Goal: Task Accomplishment & Management: Manage account settings

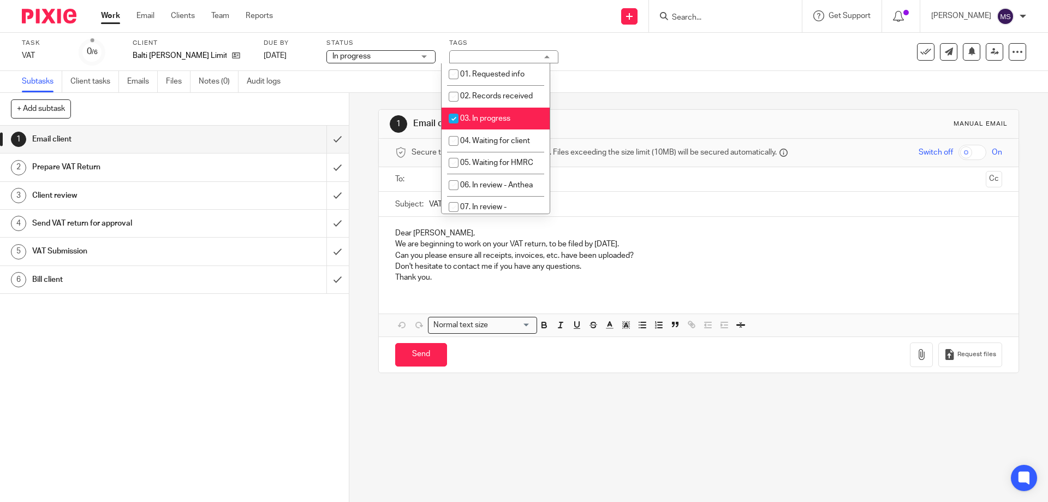
click at [498, 112] on li "03. In progress" at bounding box center [496, 119] width 108 height 22
checkbox input "false"
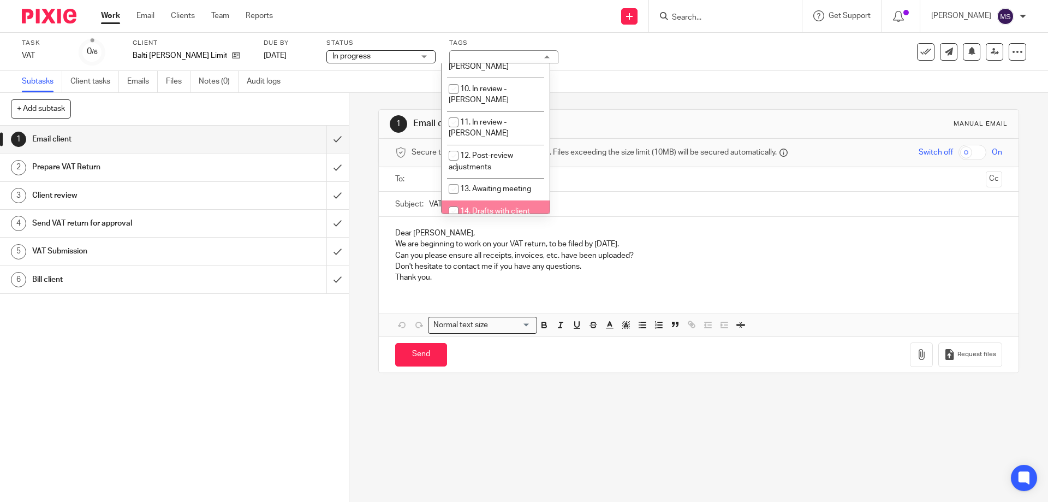
scroll to position [164, 0]
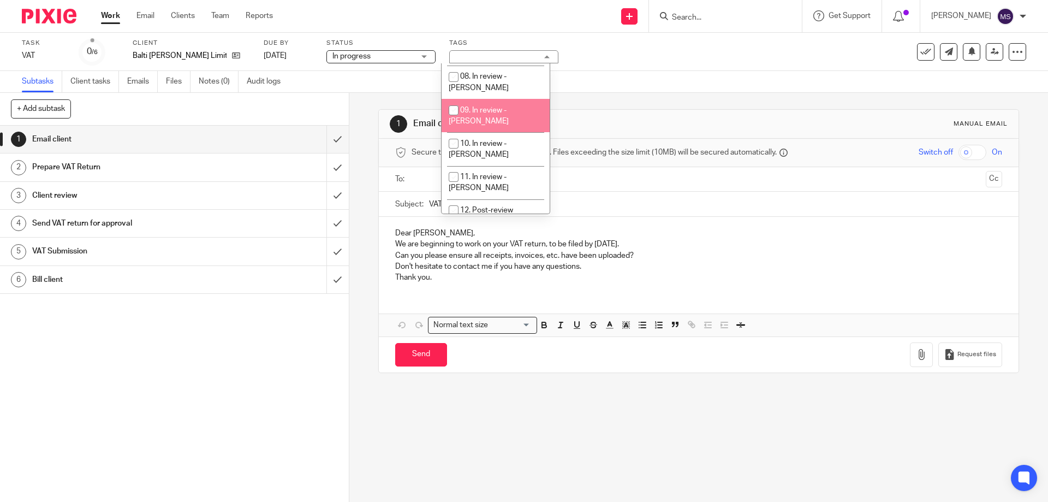
click at [498, 99] on li "09. In review - Amanda" at bounding box center [496, 115] width 108 height 33
checkbox input "true"
click at [712, 59] on div "Task VAT Save VAT 0 /6 Client Balti Stan Limited Due by 4 Oct 2025 Status In pr…" at bounding box center [440, 52] width 837 height 26
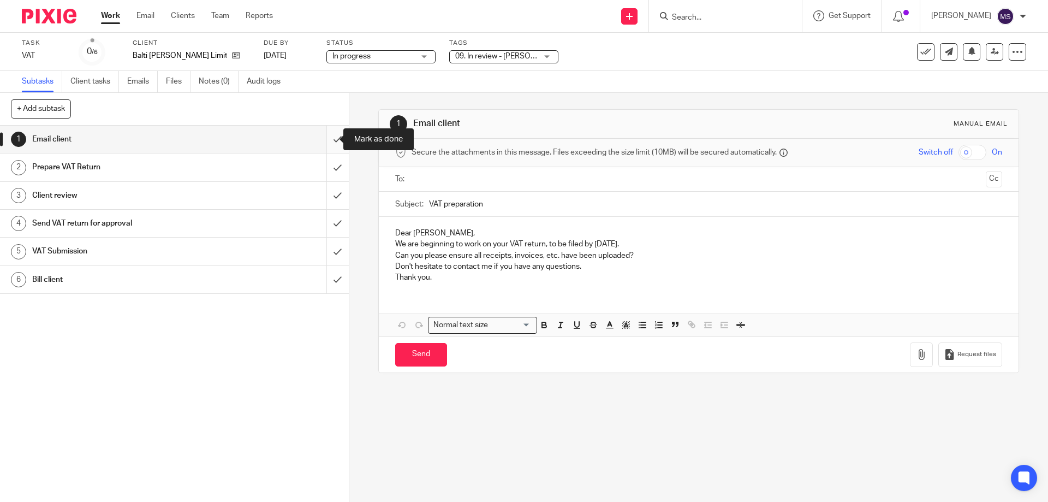
click at [326, 139] on input "submit" at bounding box center [174, 139] width 349 height 27
click at [323, 167] on input "submit" at bounding box center [174, 166] width 349 height 27
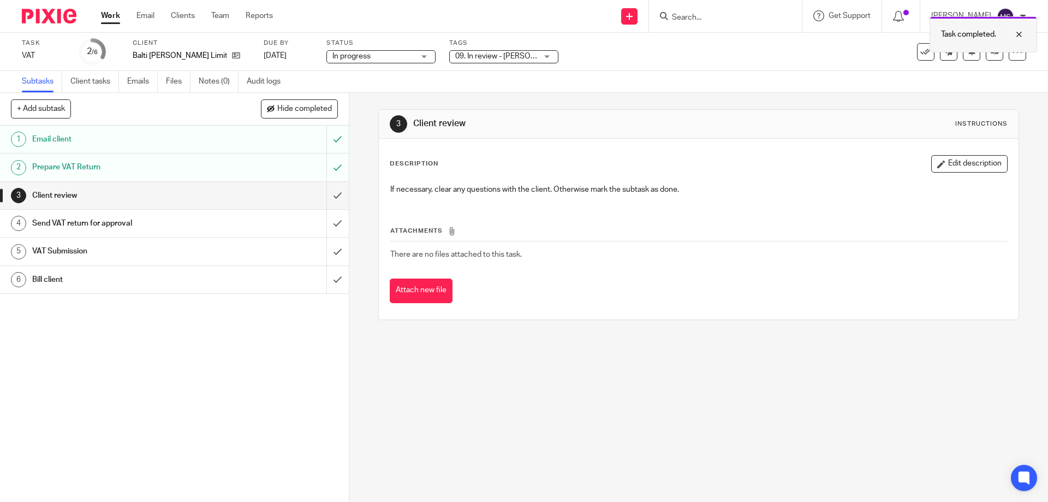
click at [930, 51] on div at bounding box center [930, 51] width 0 height 2
click at [991, 55] on icon at bounding box center [995, 51] width 8 height 8
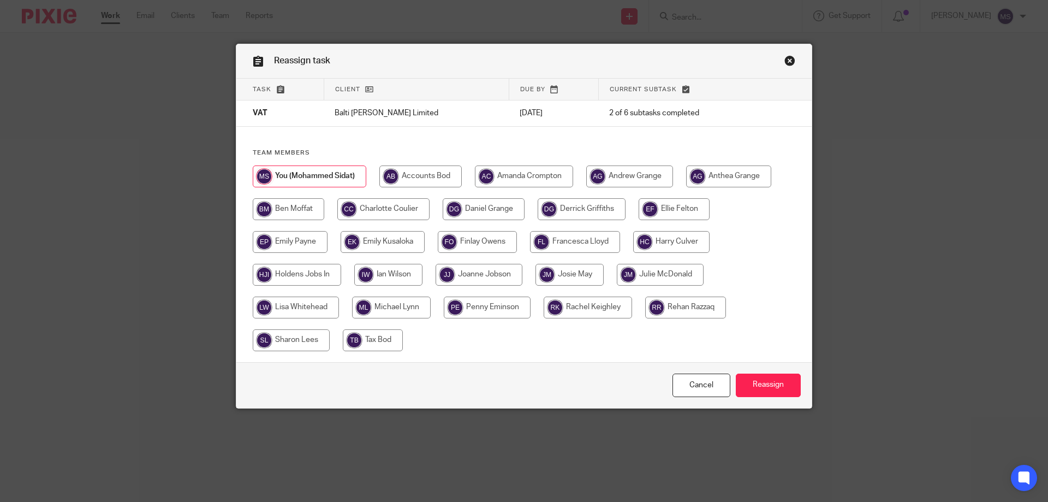
click at [542, 181] on input "radio" at bounding box center [524, 176] width 98 height 22
radio input "true"
click at [762, 385] on input "Reassign" at bounding box center [768, 384] width 65 height 23
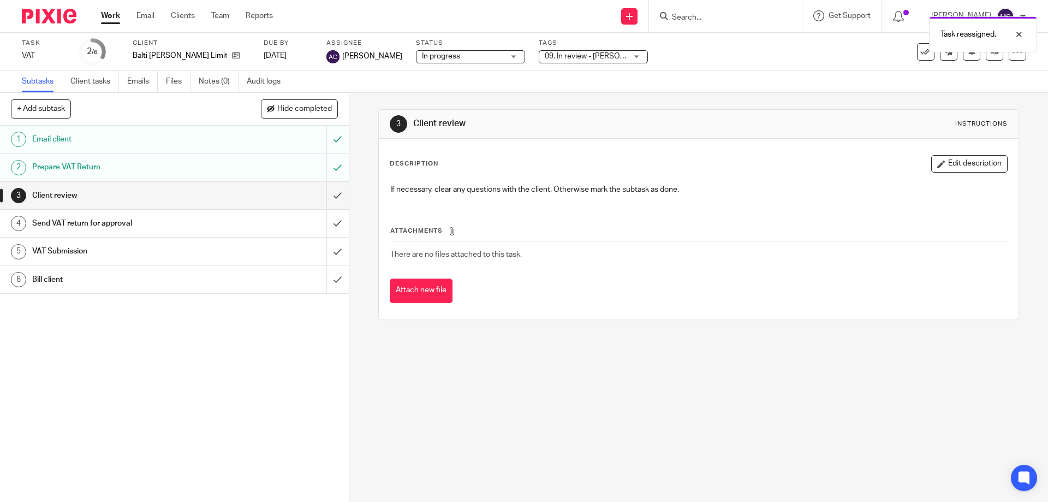
click at [121, 16] on ul "Work Email Clients Team Reports" at bounding box center [195, 15] width 188 height 11
click at [116, 17] on link "Work" at bounding box center [110, 15] width 19 height 11
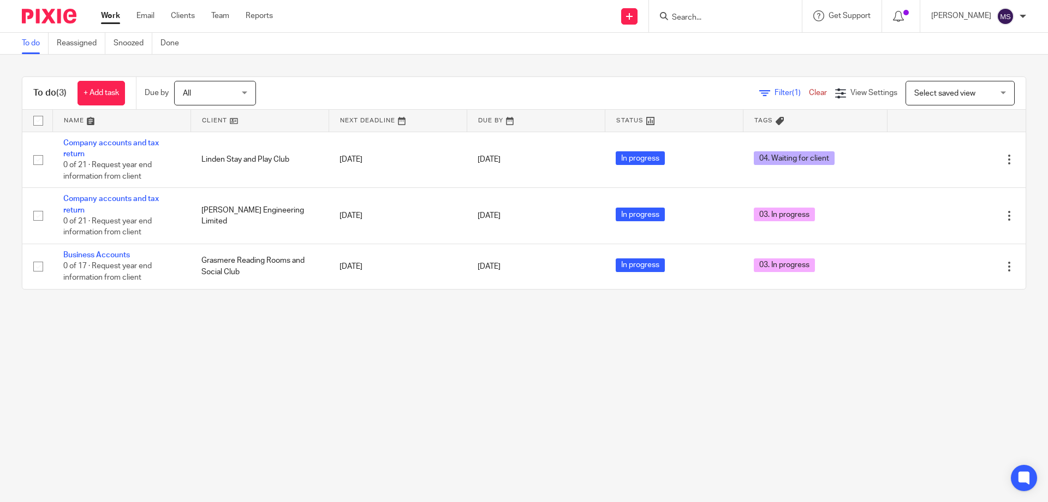
click at [678, 16] on input "Search" at bounding box center [720, 18] width 98 height 10
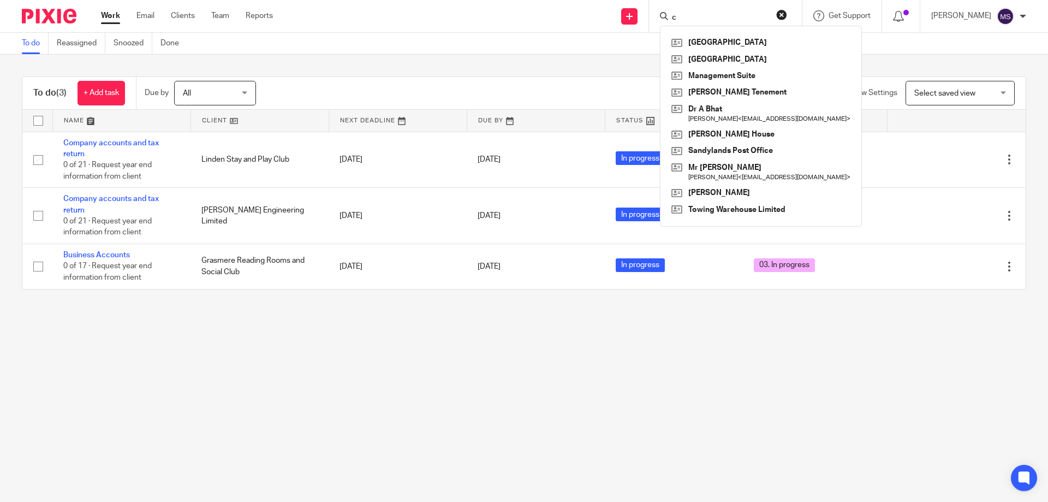
type input "c"
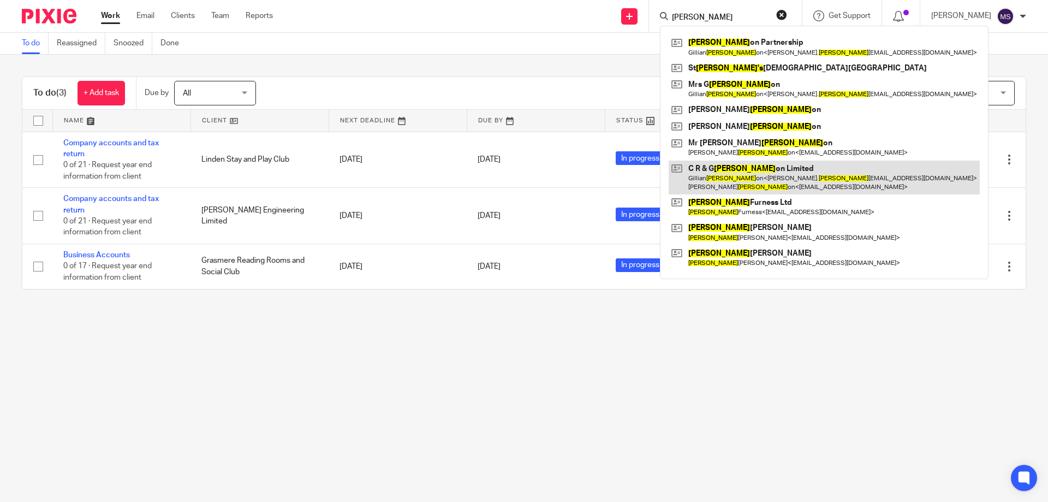
type input "stephens"
click at [719, 173] on link at bounding box center [824, 178] width 311 height 34
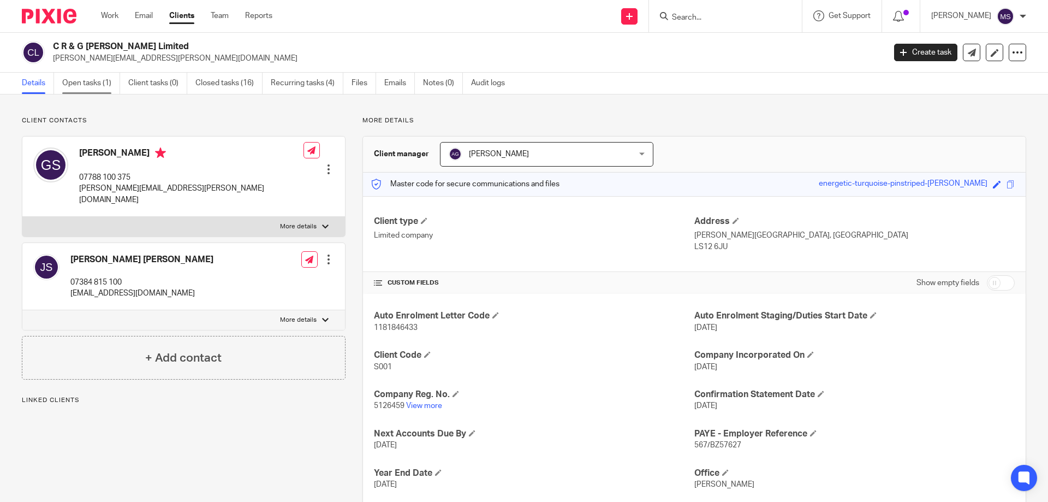
click at [80, 73] on link "Open tasks (1)" at bounding box center [91, 83] width 58 height 21
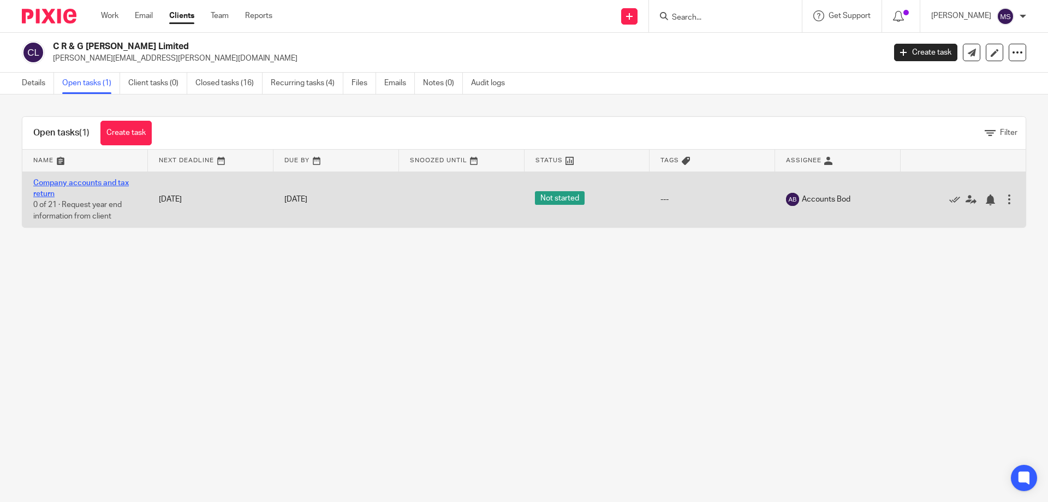
click at [80, 183] on link "Company accounts and tax return" at bounding box center [81, 188] width 96 height 19
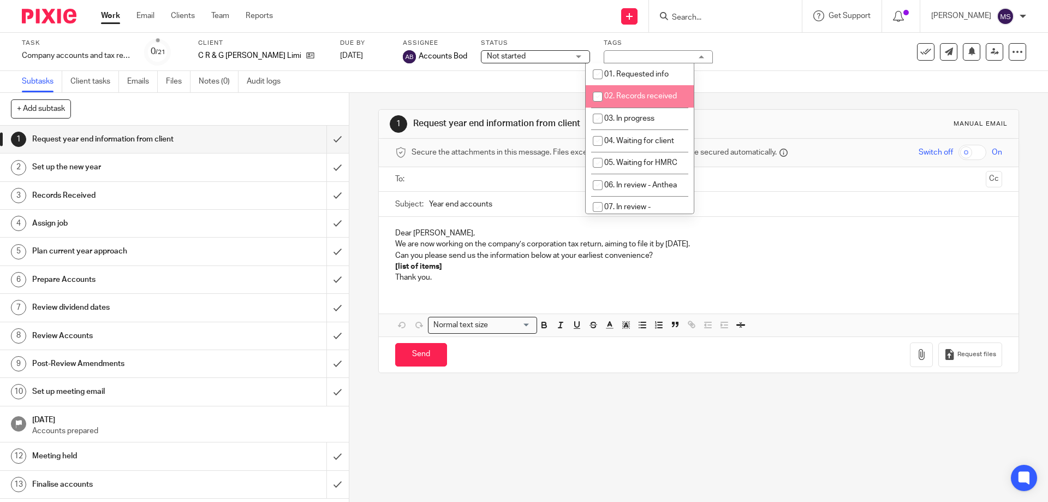
click at [640, 103] on li "02. Records received" at bounding box center [640, 96] width 108 height 22
checkbox input "true"
click at [551, 57] on div "Not started Not started" at bounding box center [535, 56] width 109 height 13
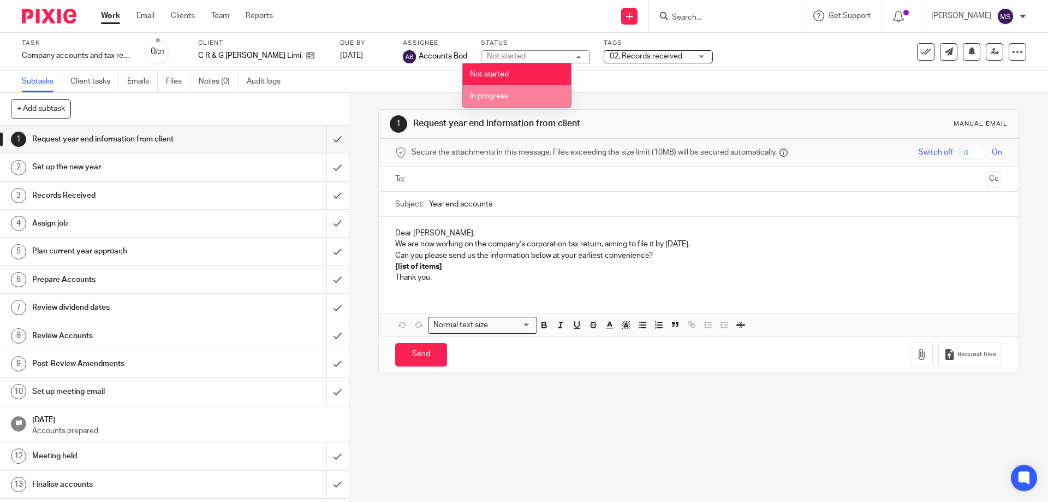
click at [528, 96] on li "In progress" at bounding box center [517, 96] width 108 height 22
click at [675, 81] on div "Subtasks Client tasks Emails Files Notes (0) Audit logs" at bounding box center [524, 82] width 1048 height 22
click at [112, 17] on link "Work" at bounding box center [110, 15] width 19 height 11
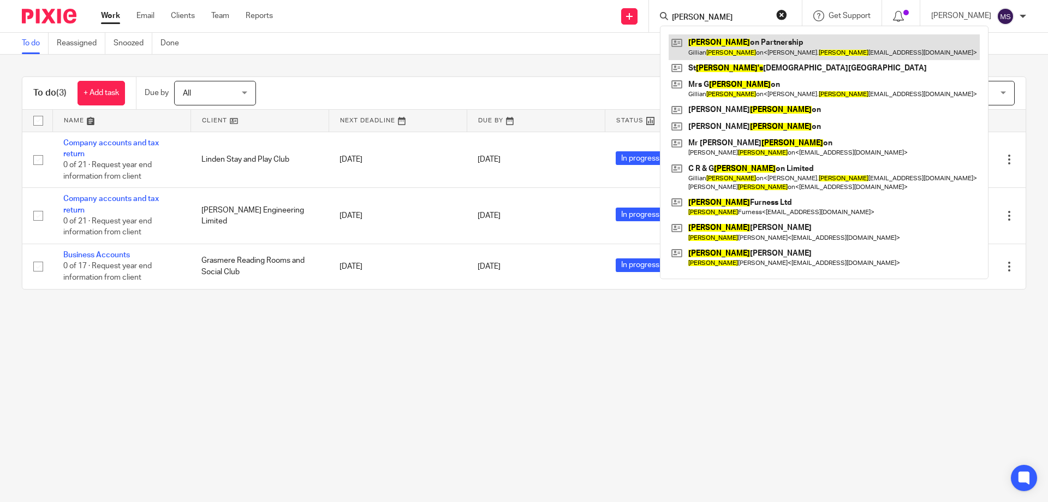
type input "stephens"
click at [721, 42] on link at bounding box center [824, 46] width 311 height 25
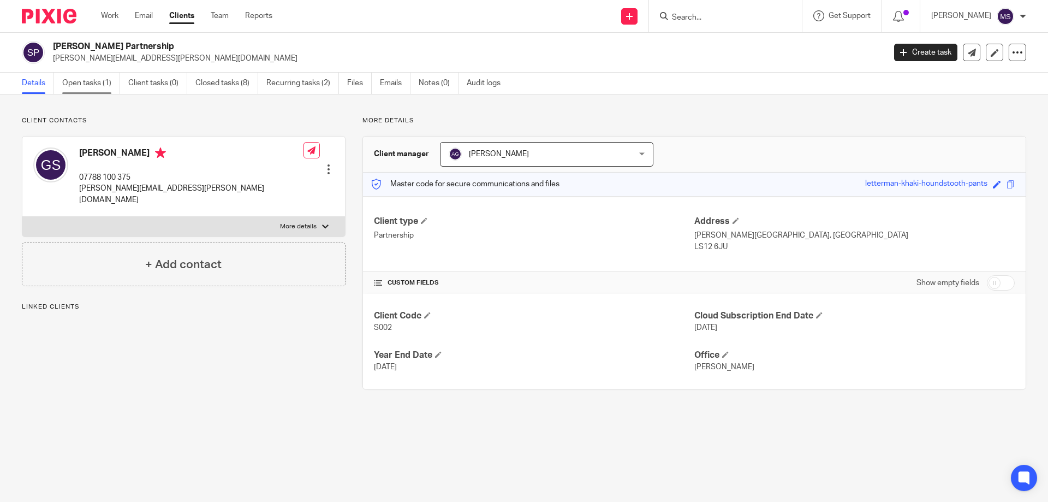
click at [70, 88] on link "Open tasks (1)" at bounding box center [91, 83] width 58 height 21
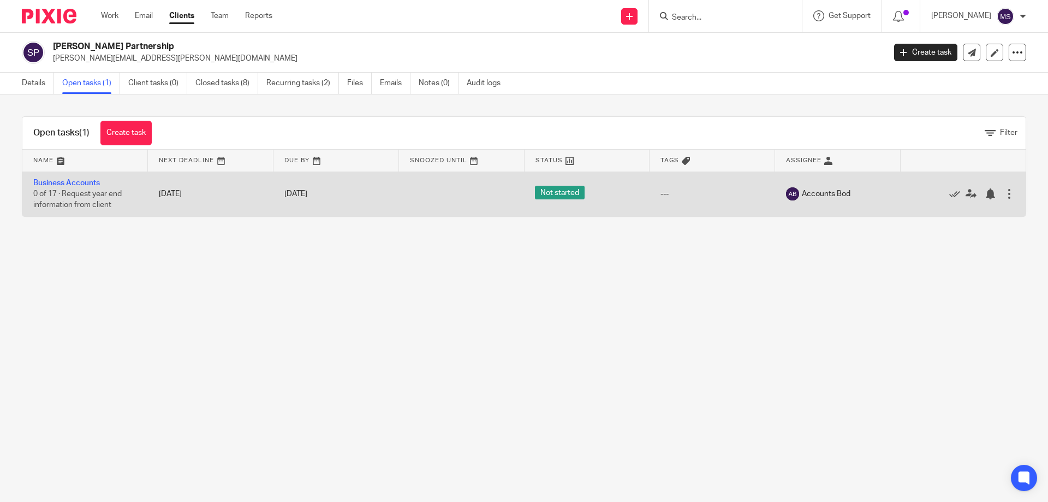
click at [80, 187] on td "Business Accounts 0 of 17 · Request year end information from client" at bounding box center [85, 193] width 126 height 45
click at [79, 182] on link "Business Accounts" at bounding box center [66, 183] width 67 height 8
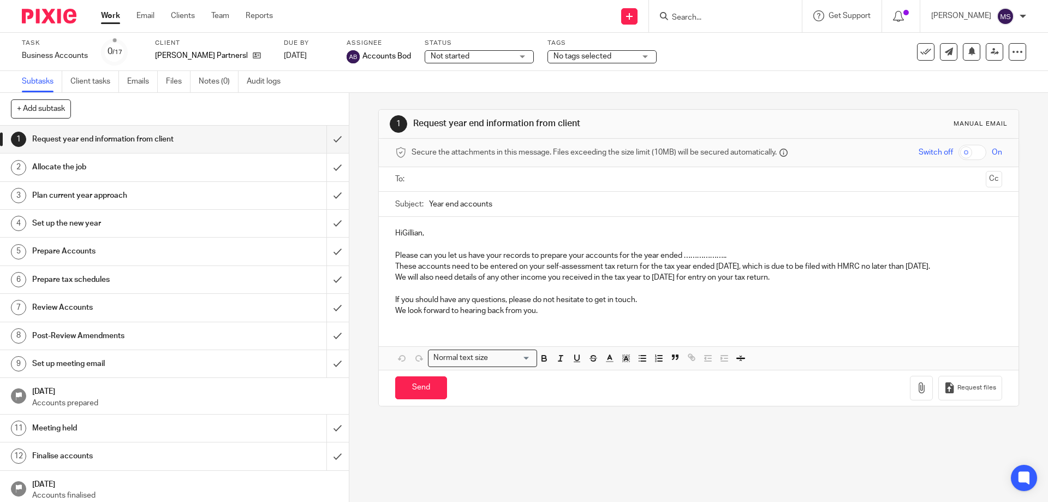
click at [629, 55] on span "No tags selected" at bounding box center [595, 56] width 82 height 11
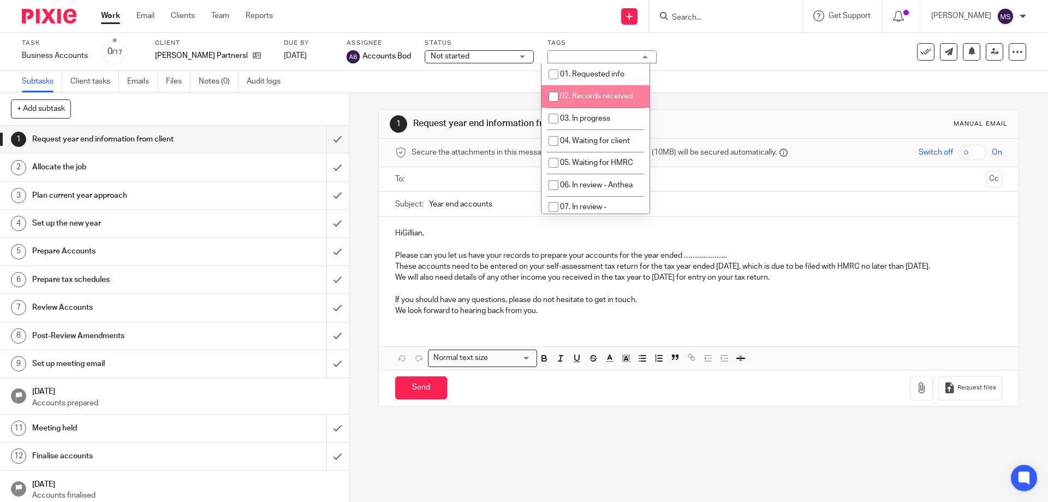
click at [580, 97] on span "02. Records received" at bounding box center [596, 96] width 73 height 8
checkbox input "true"
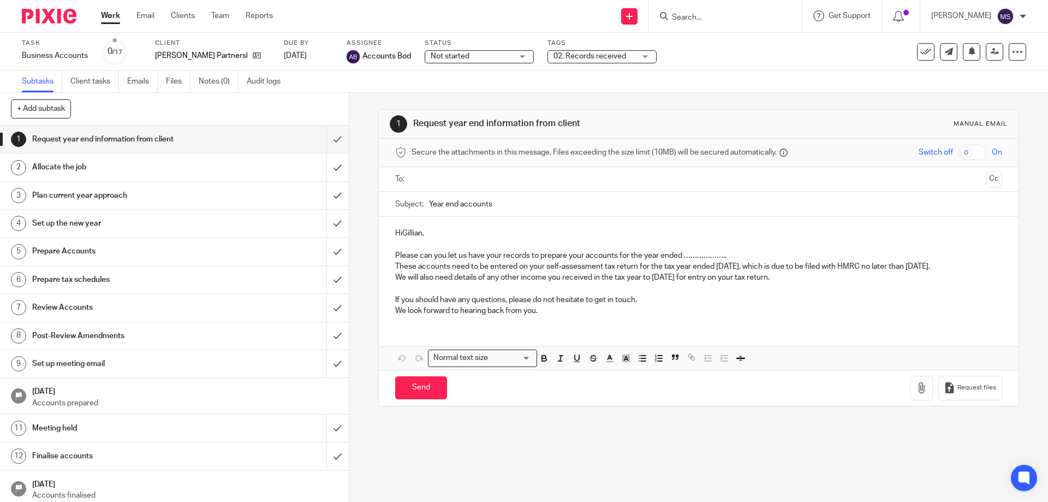
click at [489, 57] on span "Not started" at bounding box center [472, 56] width 82 height 11
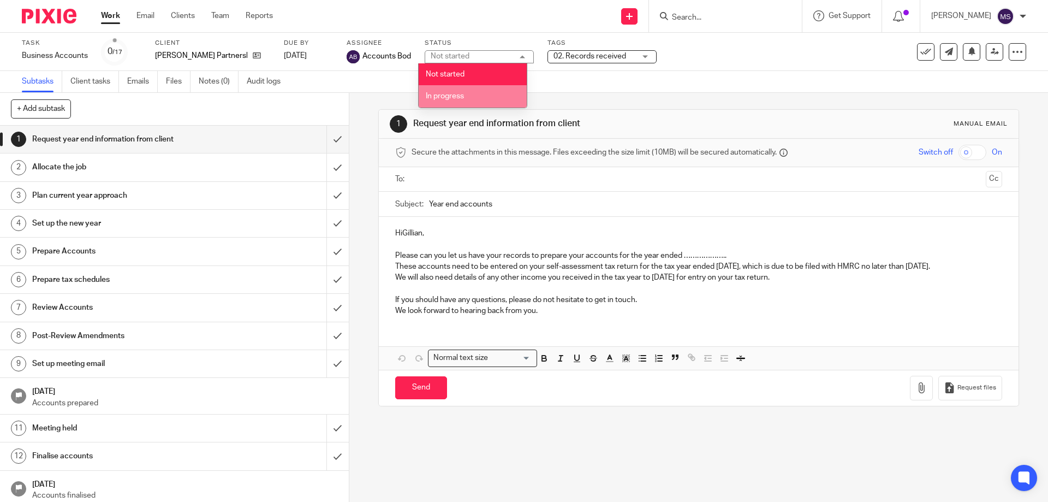
click at [472, 93] on li "In progress" at bounding box center [473, 96] width 108 height 22
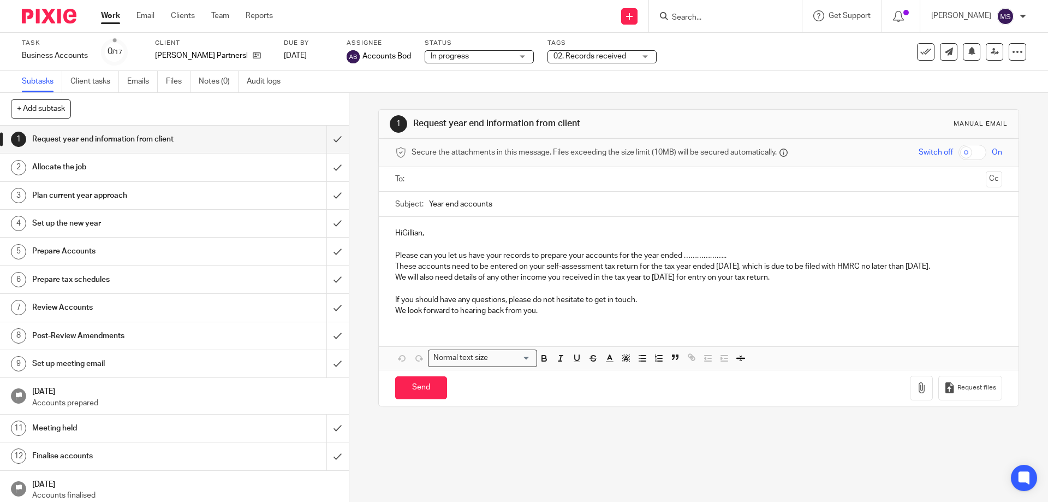
click at [666, 84] on div "Subtasks Client tasks Emails Files Notes (0) Audit logs" at bounding box center [524, 82] width 1048 height 22
click at [116, 13] on link "Work" at bounding box center [110, 15] width 19 height 11
